Goal: Information Seeking & Learning: Learn about a topic

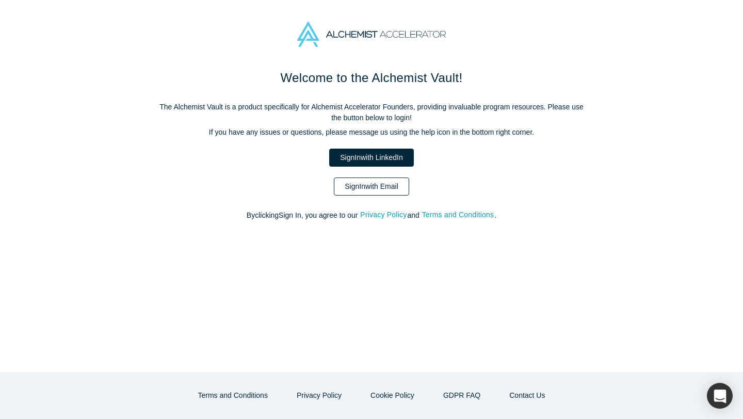
click at [369, 188] on link "Sign In with Email" at bounding box center [371, 187] width 75 height 18
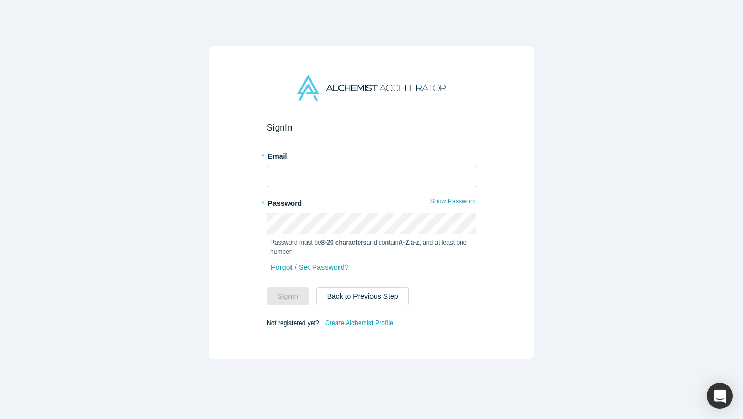
click at [339, 183] on input "text" at bounding box center [372, 177] width 210 height 22
click at [348, 178] on input "daanish@alchmistaccelrator.com" at bounding box center [372, 177] width 210 height 22
type input "daanish@alchmistaccelerator.com"
click at [267, 288] on button "Sign In" at bounding box center [288, 297] width 42 height 18
click at [280, 299] on button "Sign In" at bounding box center [288, 297] width 42 height 18
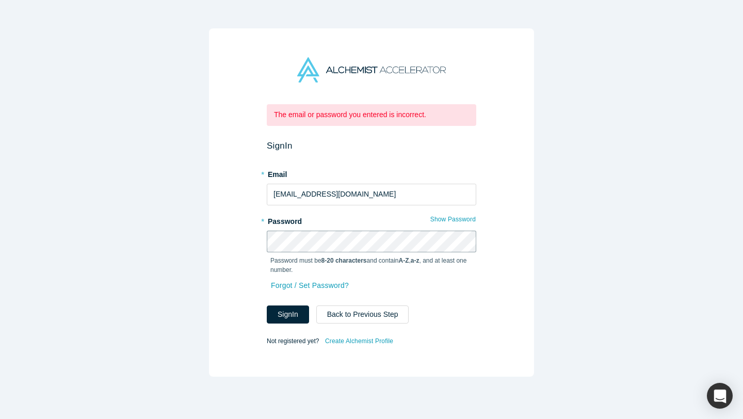
click at [257, 242] on div "The email or password you entered is incorrect. Sign In * Email daanish@alchmis…" at bounding box center [371, 202] width 325 height 348
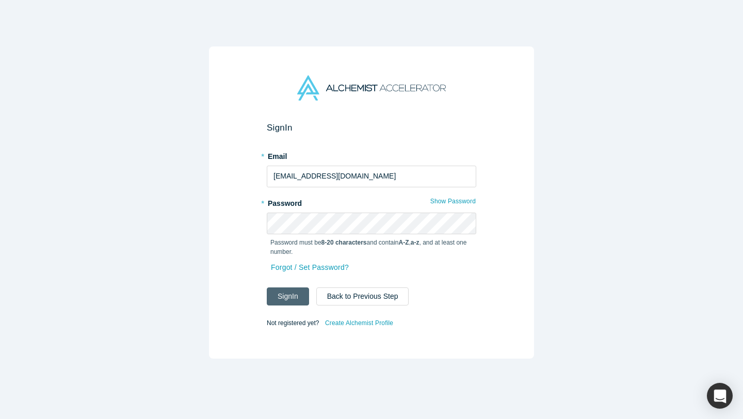
click at [294, 293] on button "Sign In" at bounding box center [288, 297] width 42 height 18
click at [286, 296] on button "Sign In" at bounding box center [288, 297] width 42 height 18
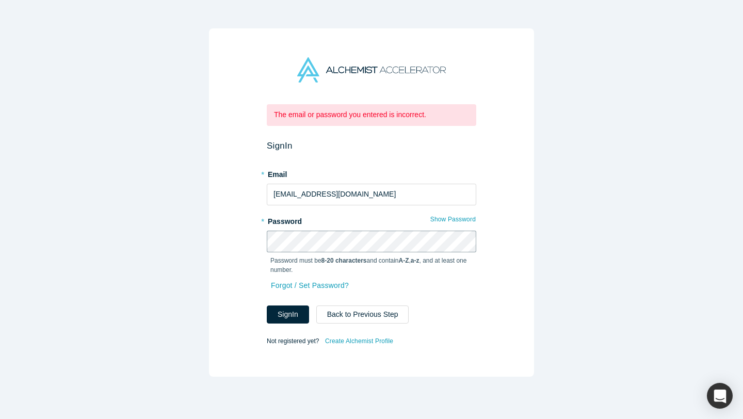
click at [243, 240] on div "The email or password you entered is incorrect. Sign In * Email daanish@alchmis…" at bounding box center [371, 202] width 325 height 348
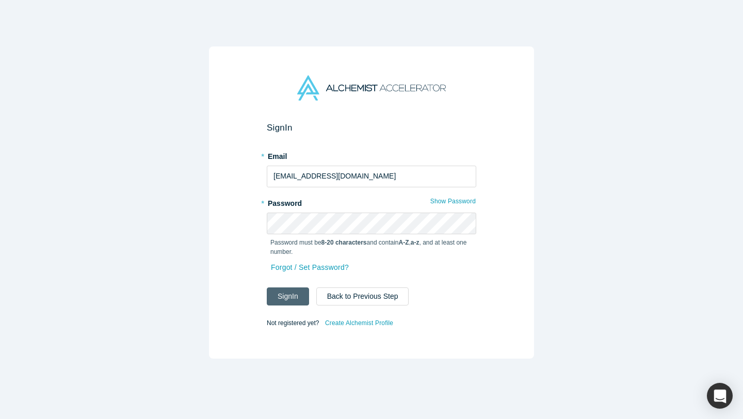
click at [290, 295] on button "Sign In" at bounding box center [288, 297] width 42 height 18
click at [288, 291] on button "Sign In" at bounding box center [288, 297] width 42 height 18
click at [288, 297] on button "Sign In" at bounding box center [288, 297] width 42 height 18
click at [295, 299] on button "Sign In" at bounding box center [288, 297] width 42 height 18
click at [276, 295] on button "Sign In" at bounding box center [288, 297] width 42 height 18
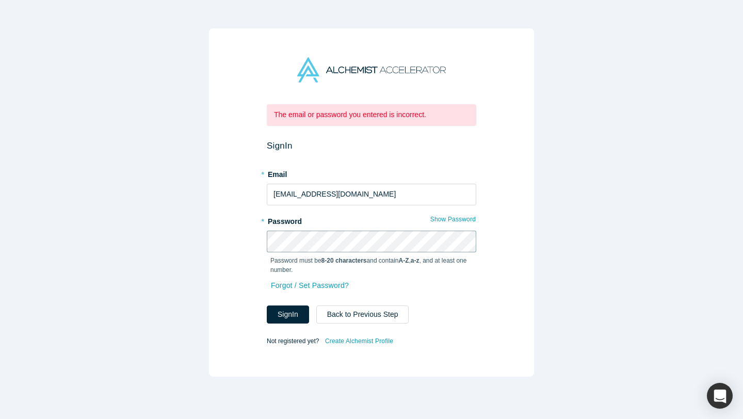
click at [254, 241] on div "The email or password you entered is incorrect. Sign In * Email daanish@alchmis…" at bounding box center [371, 202] width 325 height 348
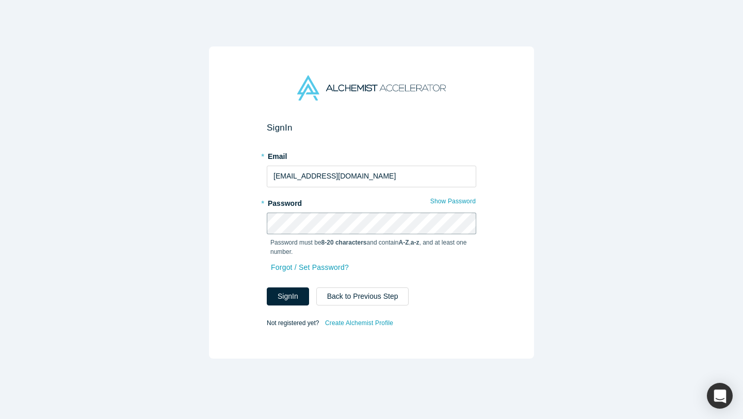
click at [267, 288] on button "Sign In" at bounding box center [288, 297] width 42 height 18
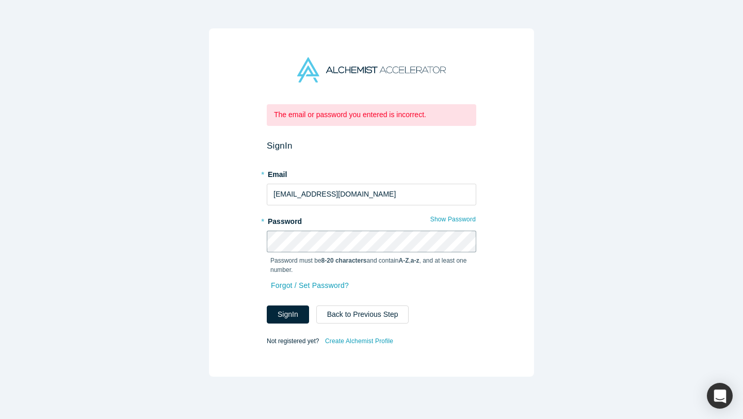
click at [237, 241] on div "The email or password you entered is incorrect. Sign In * Email daanish@alchmis…" at bounding box center [371, 202] width 325 height 348
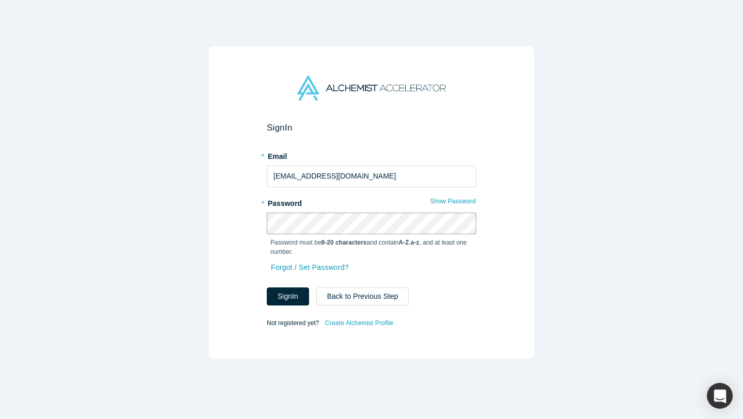
click at [267, 288] on button "Sign In" at bounding box center [288, 297] width 42 height 18
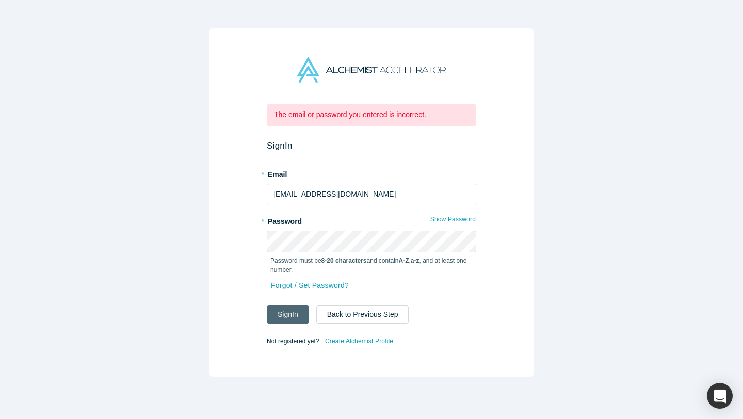
click at [275, 306] on button "Sign In" at bounding box center [288, 315] width 42 height 18
drag, startPoint x: 280, startPoint y: 197, endPoint x: 315, endPoint y: 197, distance: 35.6
click at [315, 197] on input "daanish@alchmistaccelerator.com" at bounding box center [372, 195] width 210 height 22
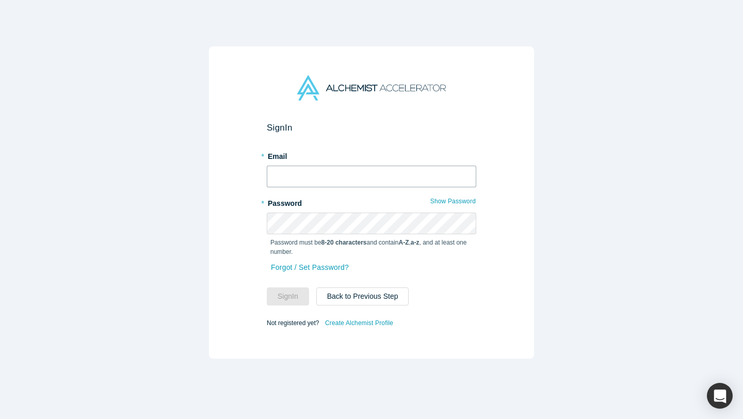
click at [322, 179] on input "text" at bounding box center [372, 177] width 210 height 22
type input "[EMAIL_ADDRESS][DOMAIN_NAME]"
click at [297, 293] on button "Sign In" at bounding box center [288, 297] width 42 height 18
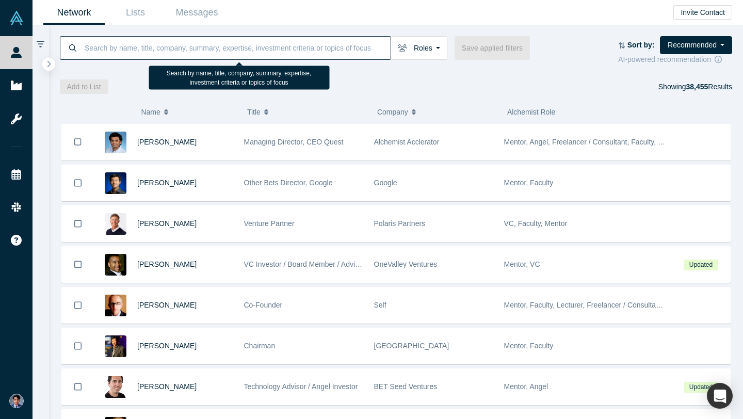
click at [190, 46] on input at bounding box center [237, 48] width 307 height 24
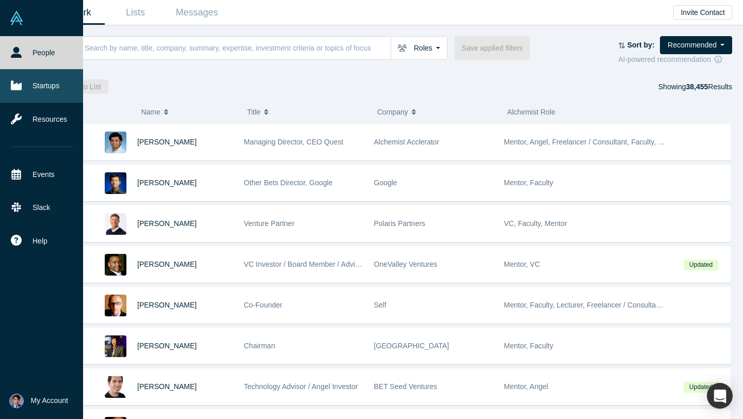
click at [29, 90] on link "Startups" at bounding box center [41, 85] width 83 height 33
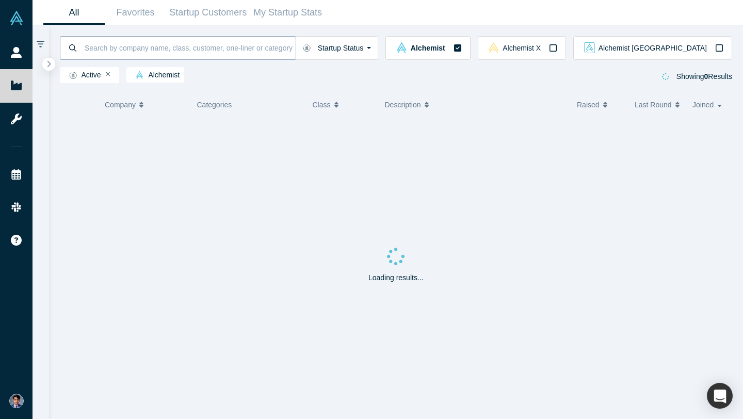
click at [153, 46] on input at bounding box center [190, 48] width 212 height 24
type input "[PERSON_NAME] foam"
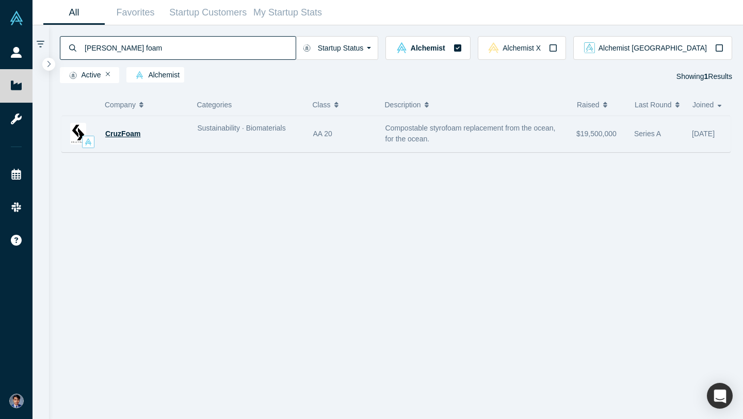
click at [138, 132] on span "CruzFoam" at bounding box center [122, 134] width 35 height 8
